Goal: Task Accomplishment & Management: Manage account settings

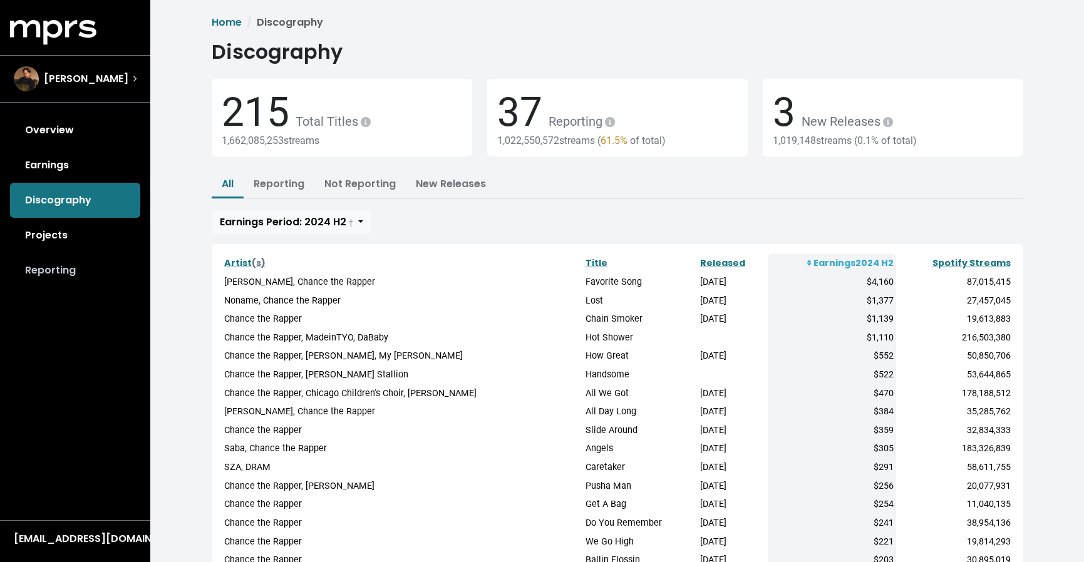
click at [70, 272] on link "Reporting" at bounding box center [75, 270] width 130 height 35
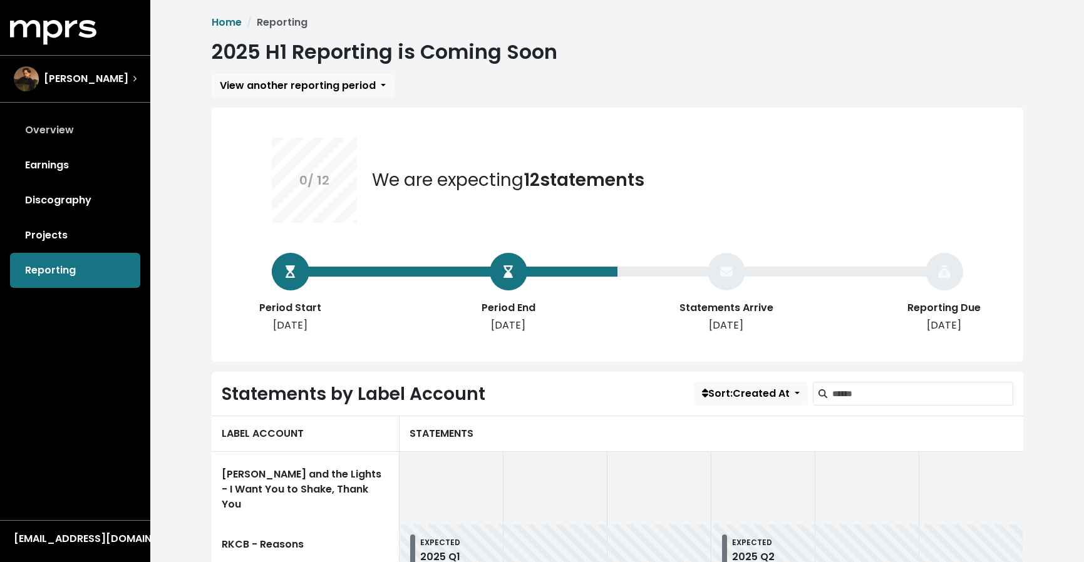
click at [87, 128] on link "Overview" at bounding box center [75, 130] width 130 height 35
click at [87, 128] on div "Overview Earnings Discography Projects Reporting" at bounding box center [75, 200] width 150 height 175
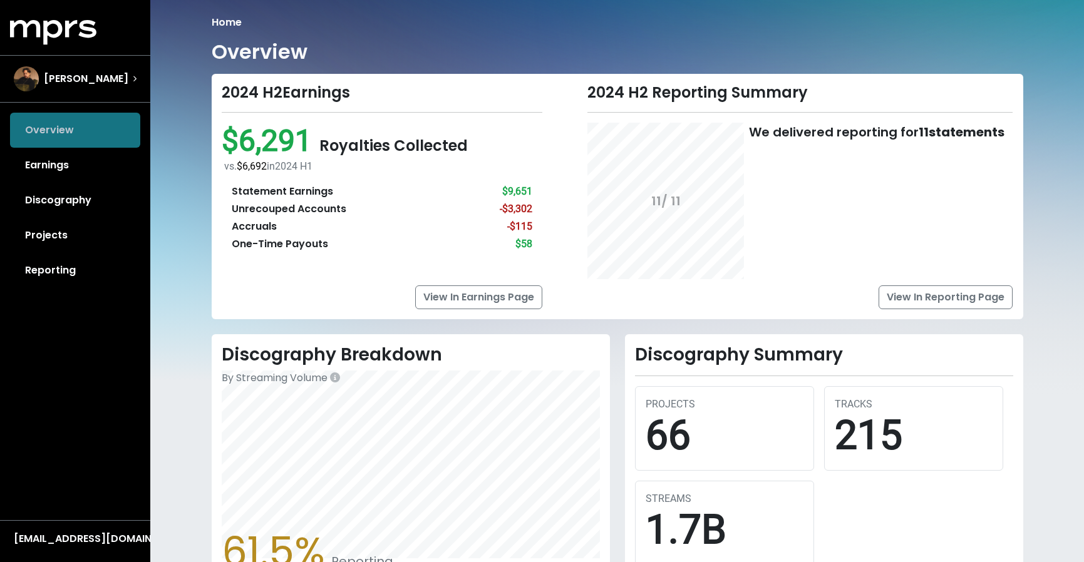
click at [87, 128] on div "Overview Earnings Discography Projects Reporting" at bounding box center [75, 200] width 150 height 175
click at [69, 241] on link "Projects" at bounding box center [75, 235] width 130 height 35
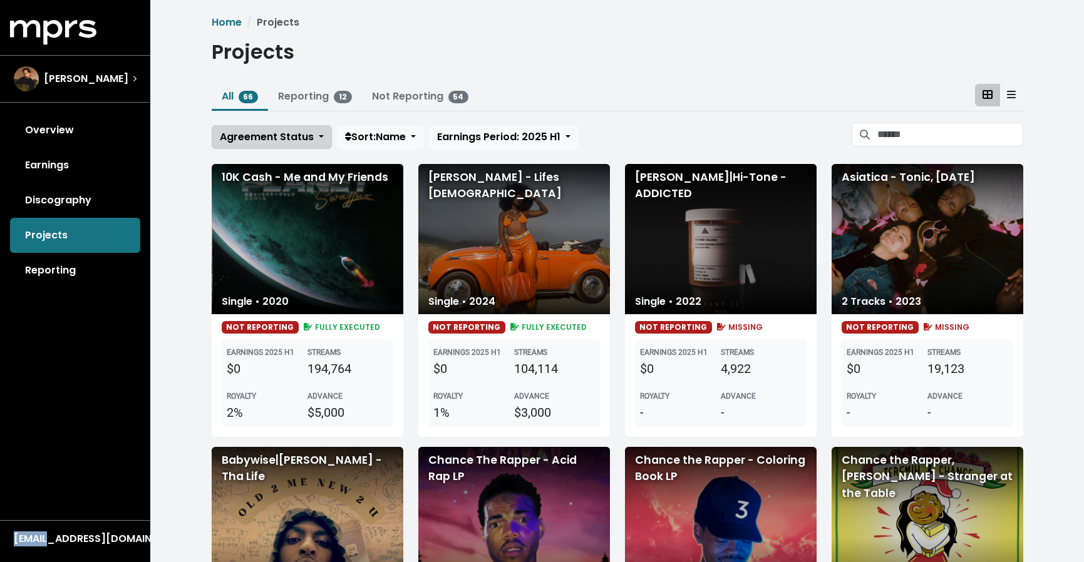
click at [321, 138] on button "Agreement Status" at bounding box center [272, 137] width 120 height 24
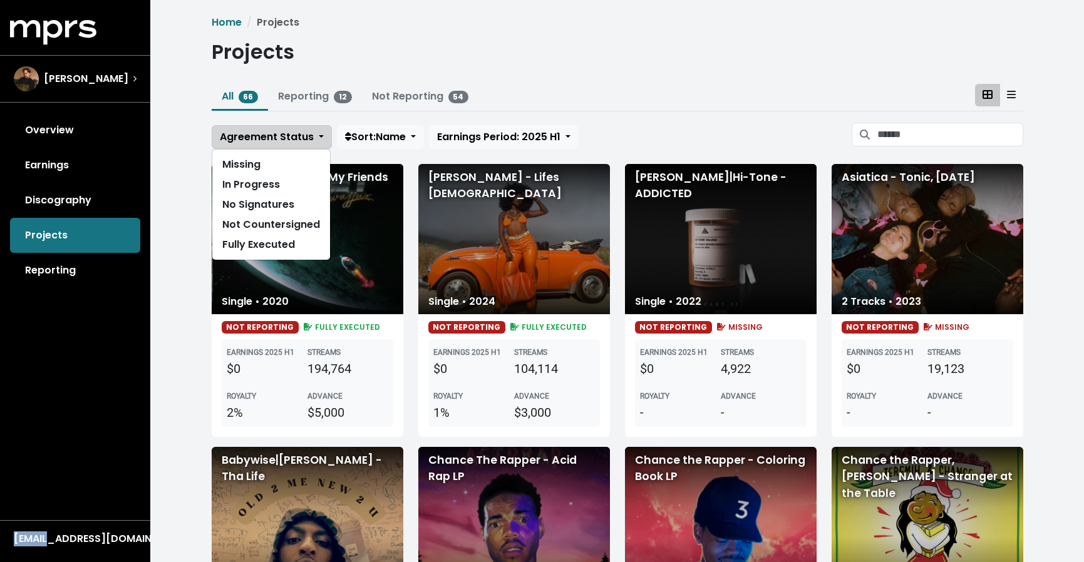
click at [321, 138] on button "Agreement Status" at bounding box center [272, 137] width 120 height 24
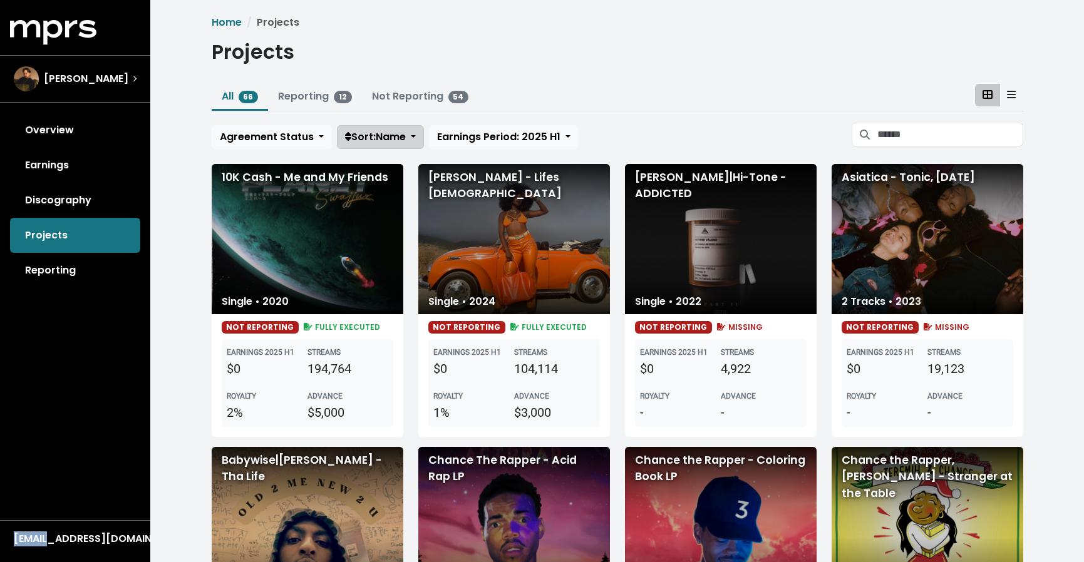
click at [388, 141] on span "Sort: Name" at bounding box center [375, 137] width 61 height 14
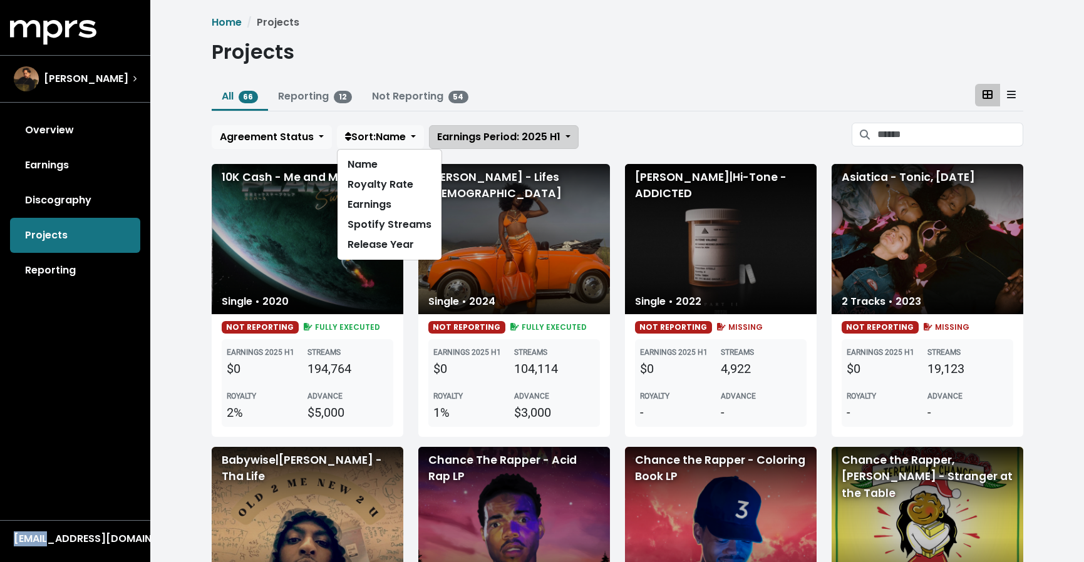
click at [491, 130] on span "Earnings Period: 2025 H1" at bounding box center [498, 137] width 123 height 14
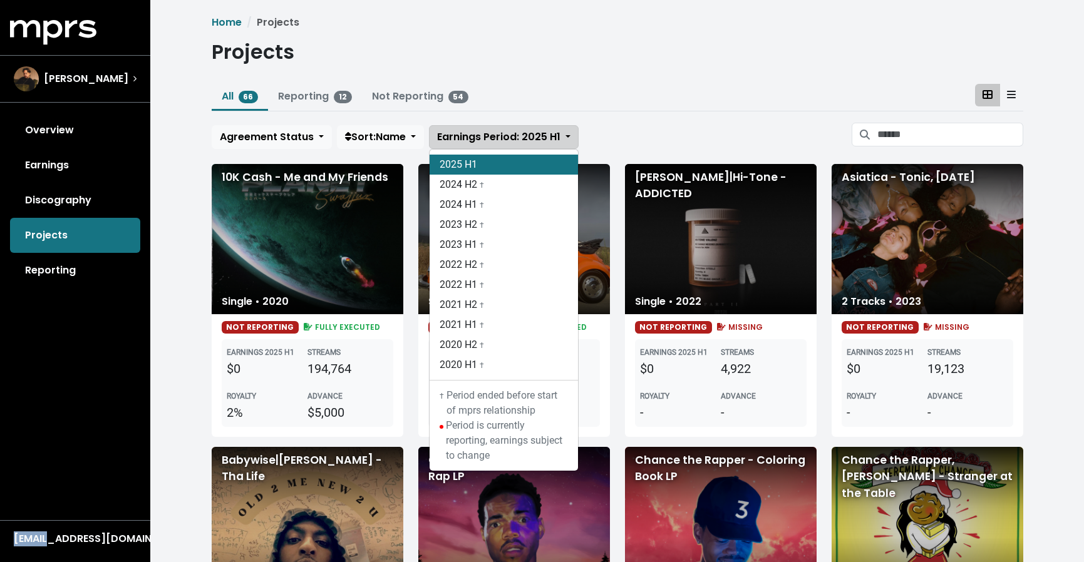
click at [497, 130] on span "Earnings Period: 2025 H1" at bounding box center [498, 137] width 123 height 14
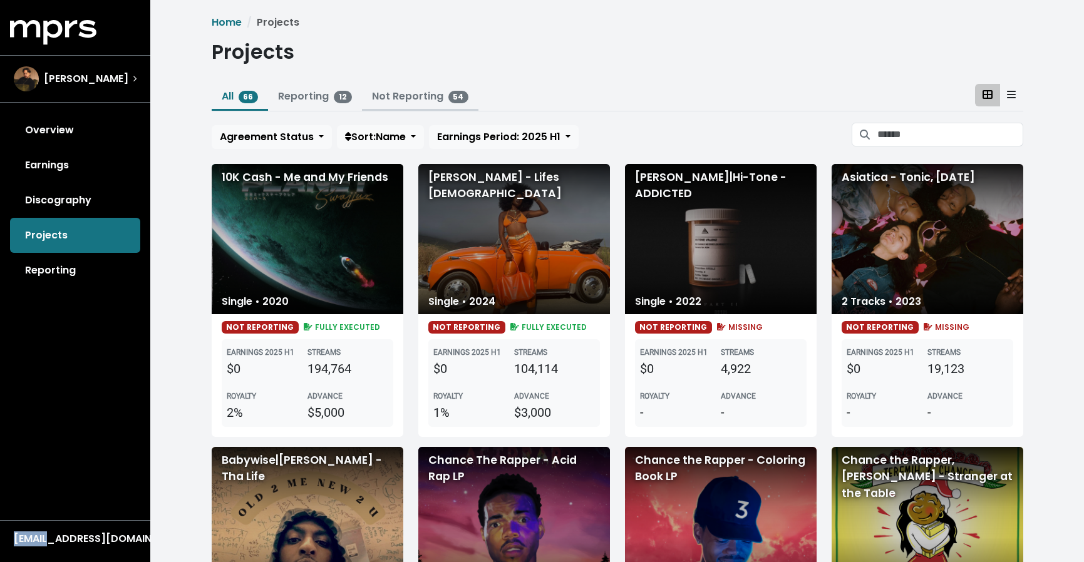
click at [417, 96] on link "Not Reporting 54" at bounding box center [420, 96] width 97 height 14
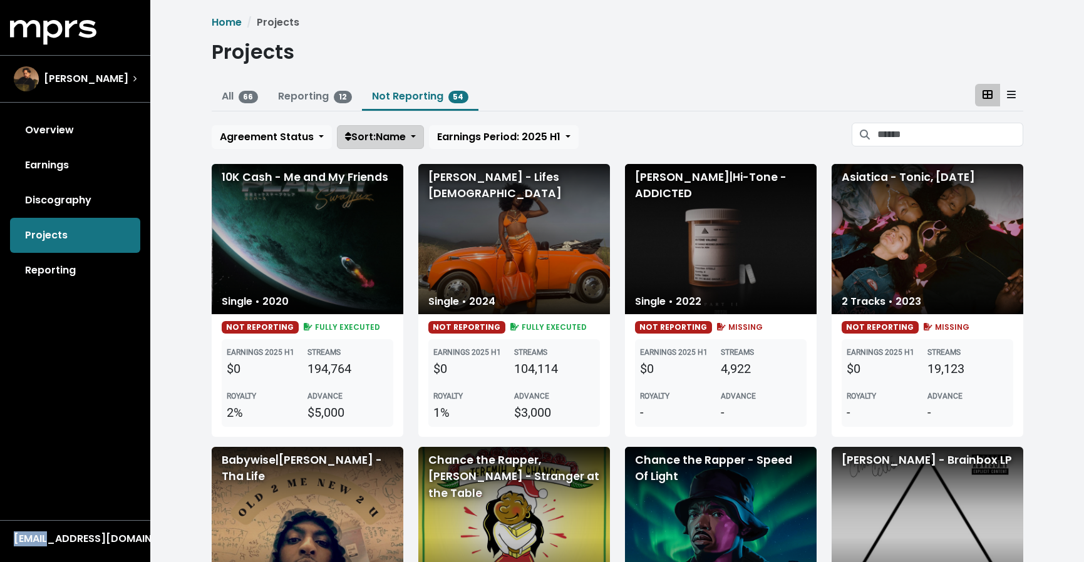
click at [376, 131] on span "Sort: Name" at bounding box center [375, 137] width 61 height 14
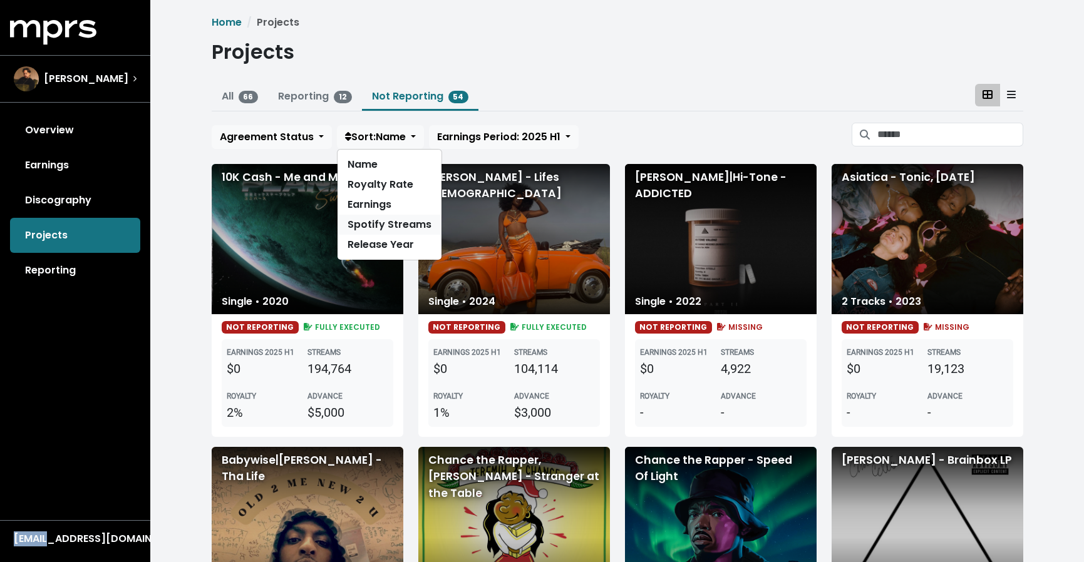
click at [381, 222] on link "Spotify Streams" at bounding box center [390, 225] width 104 height 20
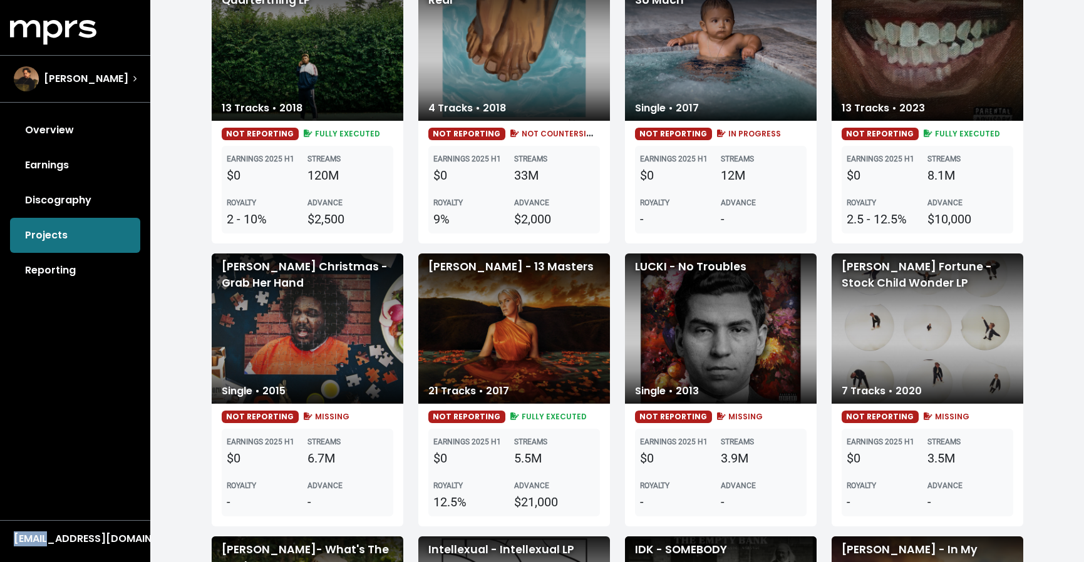
scroll to position [189, 0]
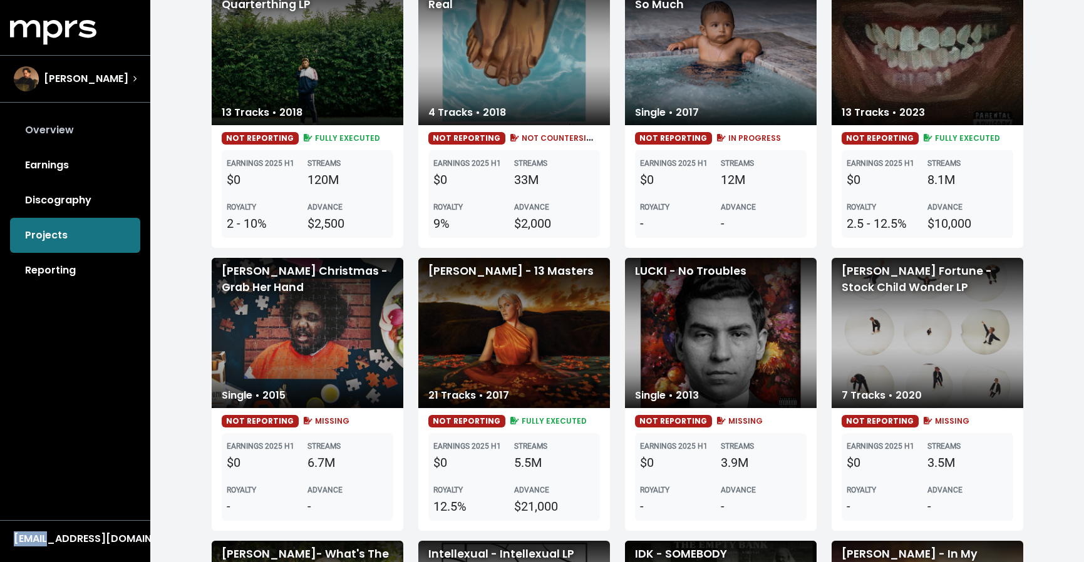
click at [58, 124] on link "Overview" at bounding box center [75, 130] width 130 height 35
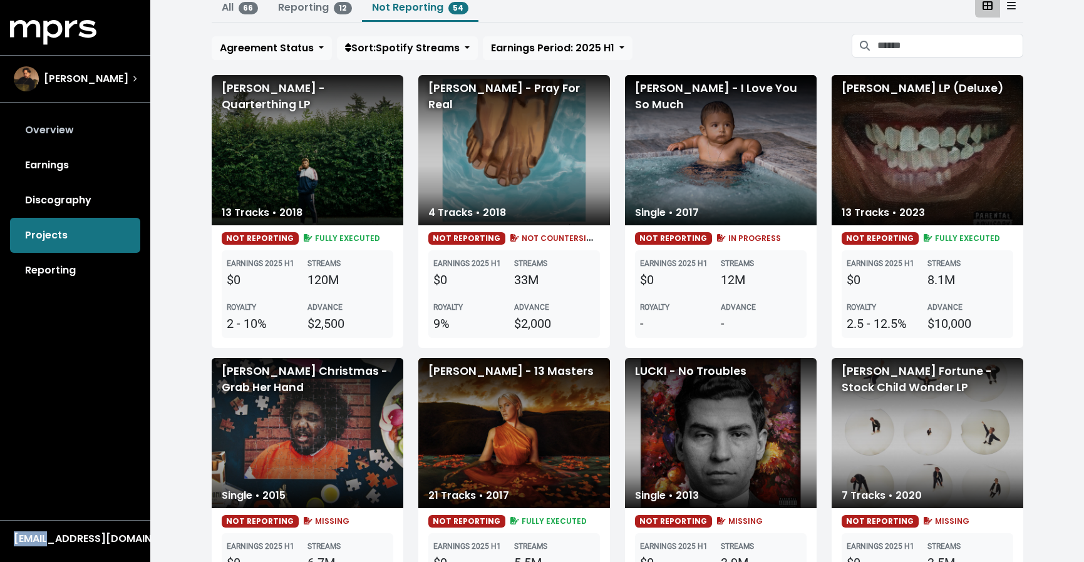
click at [58, 124] on div "Overview Earnings Discography Projects Reporting" at bounding box center [75, 200] width 150 height 175
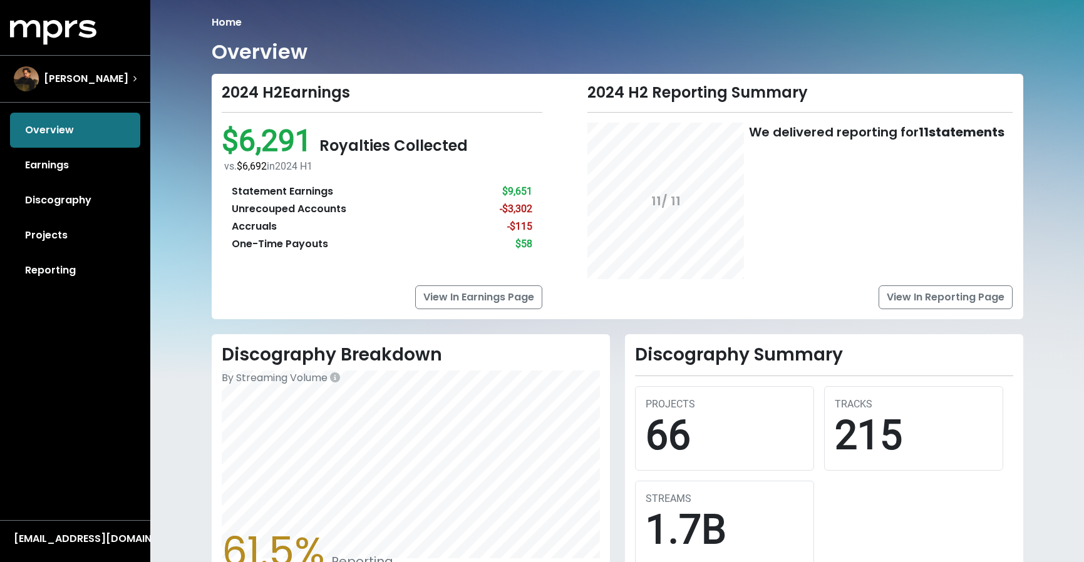
click at [59, 128] on div "Overview Earnings Discography Projects Reporting" at bounding box center [75, 200] width 150 height 175
click at [73, 267] on link "Reporting" at bounding box center [75, 270] width 130 height 35
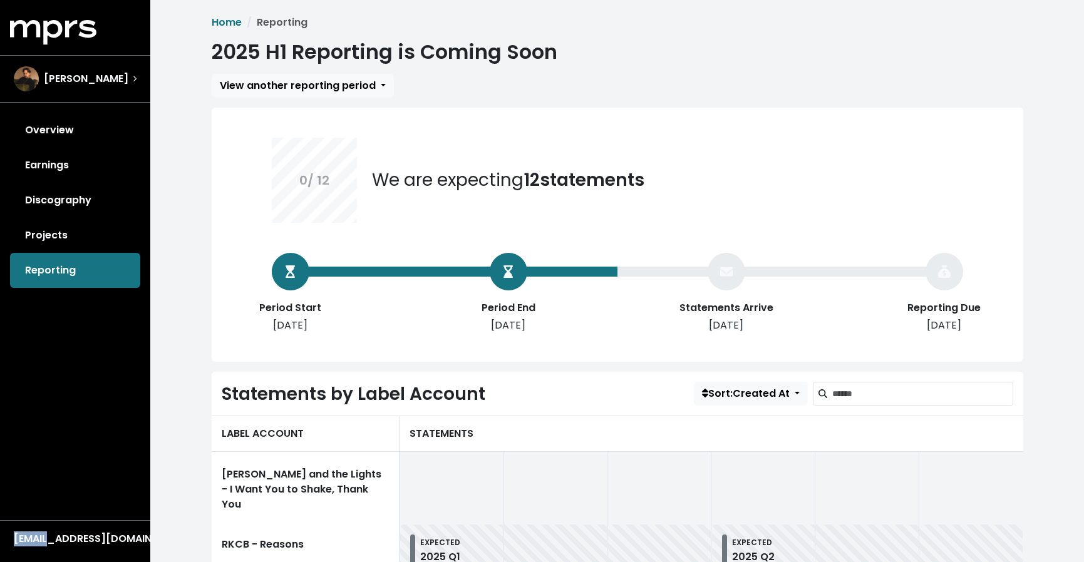
click at [62, 239] on link "Projects" at bounding box center [75, 235] width 130 height 35
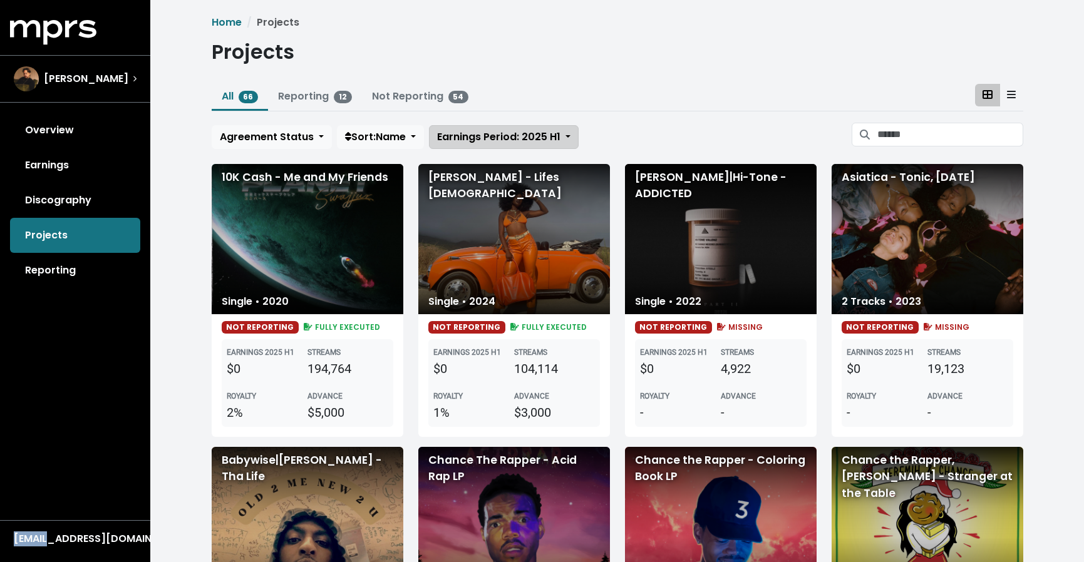
click at [540, 136] on span "Earnings Period: 2025 H1" at bounding box center [498, 137] width 123 height 14
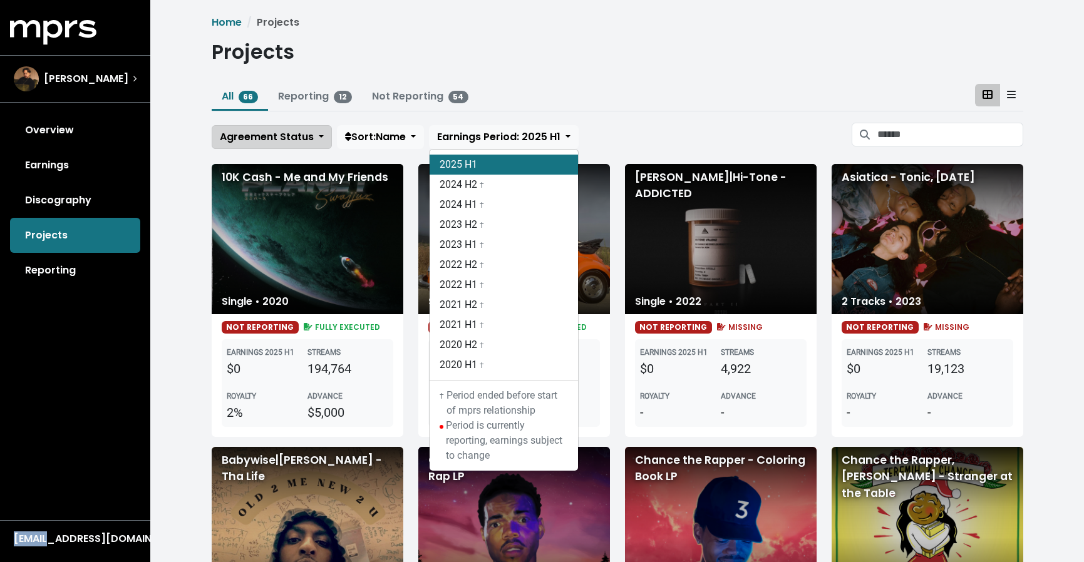
click at [276, 135] on span "Agreement Status" at bounding box center [267, 137] width 94 height 14
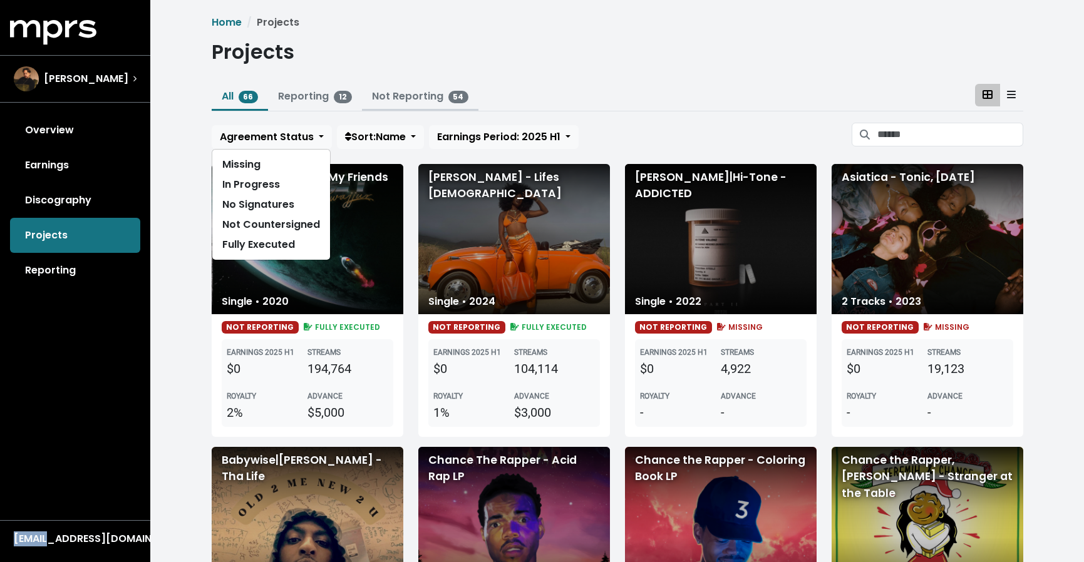
click at [420, 95] on link "Not Reporting 54" at bounding box center [420, 96] width 97 height 14
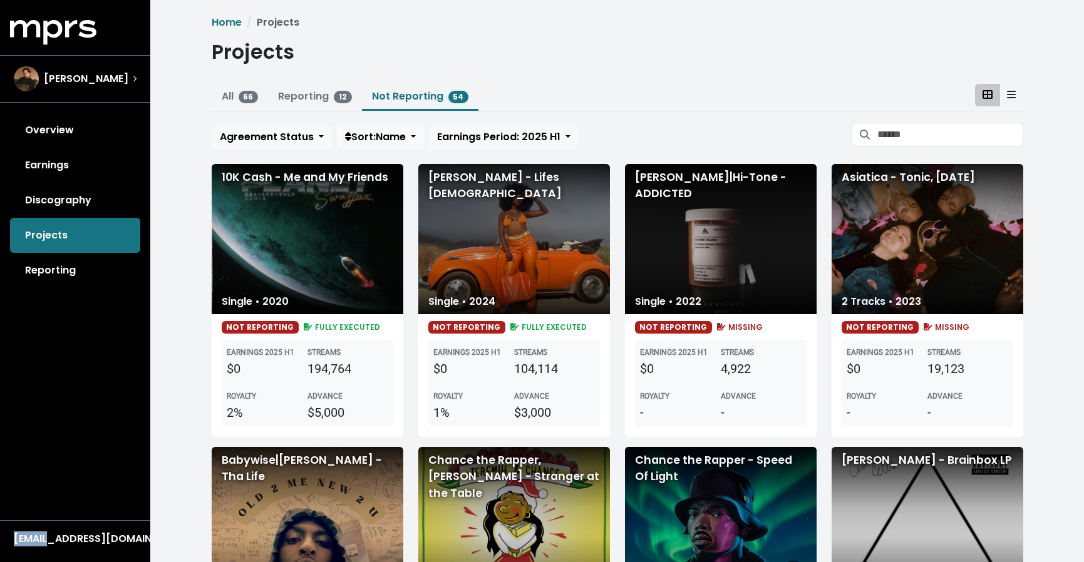
click at [407, 98] on link "Not Reporting 54" at bounding box center [420, 96] width 97 height 14
click at [386, 135] on span "Sort: Name" at bounding box center [375, 137] width 61 height 14
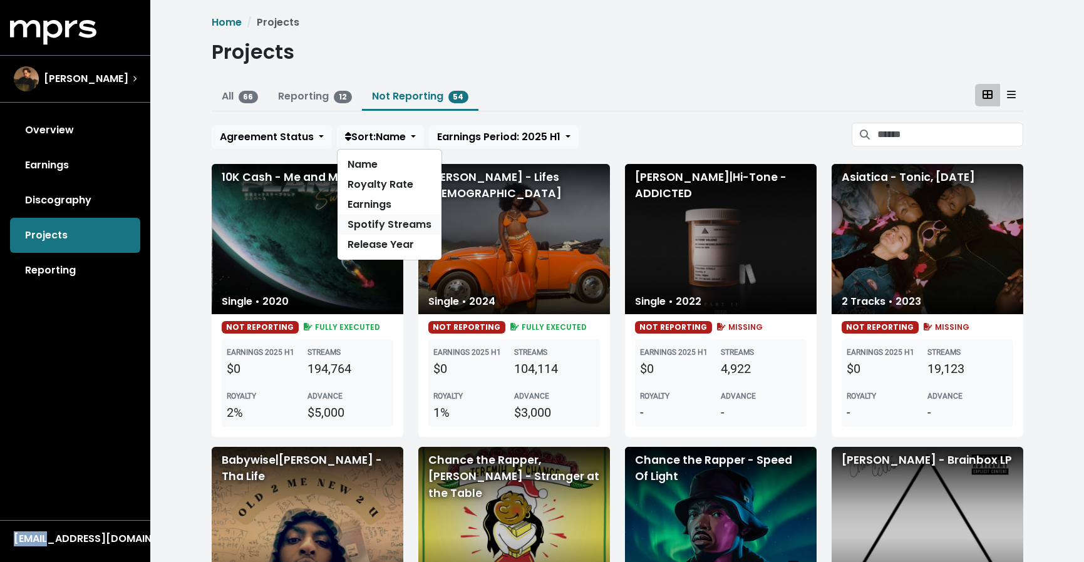
click at [402, 221] on link "Spotify Streams" at bounding box center [390, 225] width 104 height 20
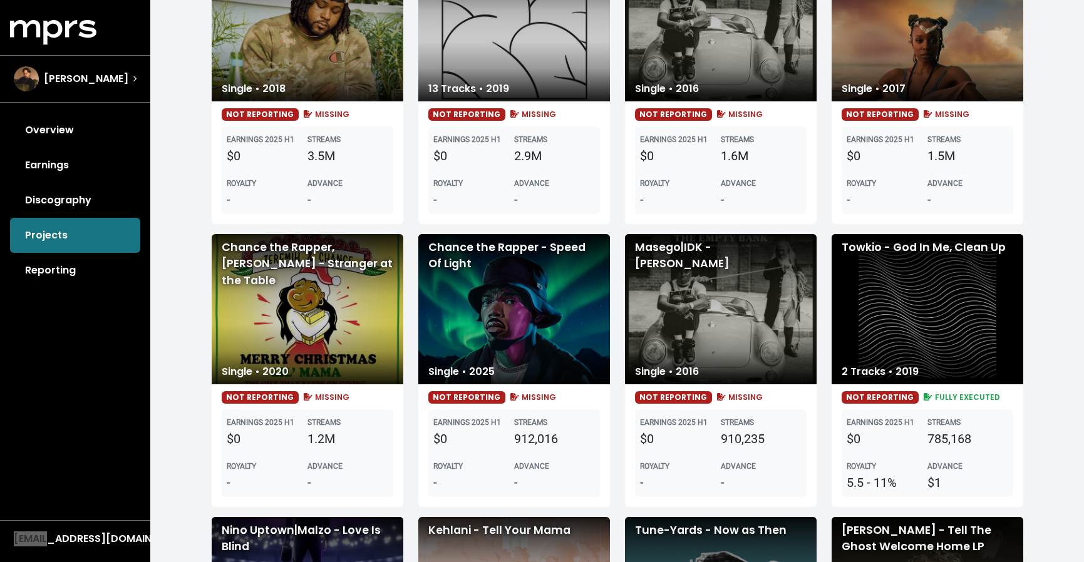
scroll to position [671, 0]
